Goal: Obtain resource: Obtain resource

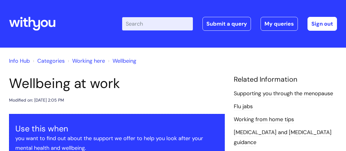
scroll to position [164, 0]
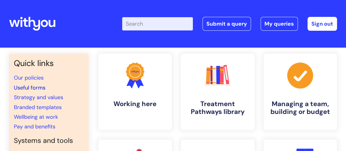
click at [32, 88] on link "Useful forms" at bounding box center [30, 87] width 32 height 7
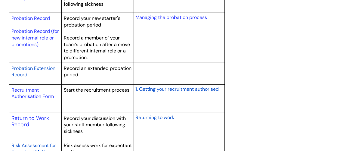
scroll to position [902, 0]
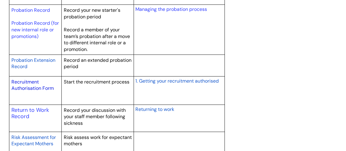
click at [32, 88] on link "Recruitment Authorisation Form" at bounding box center [32, 84] width 42 height 13
